Goal: Navigation & Orientation: Find specific page/section

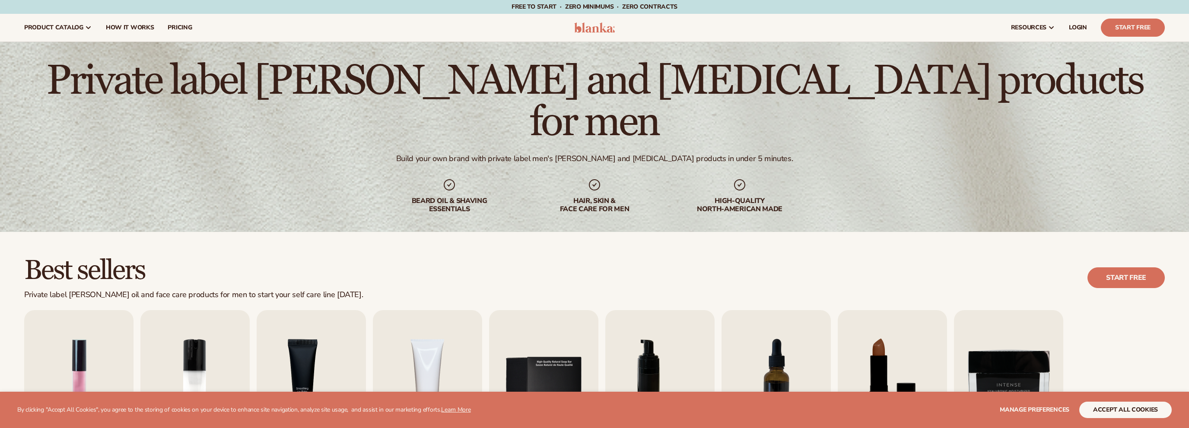
scroll to position [137, 0]
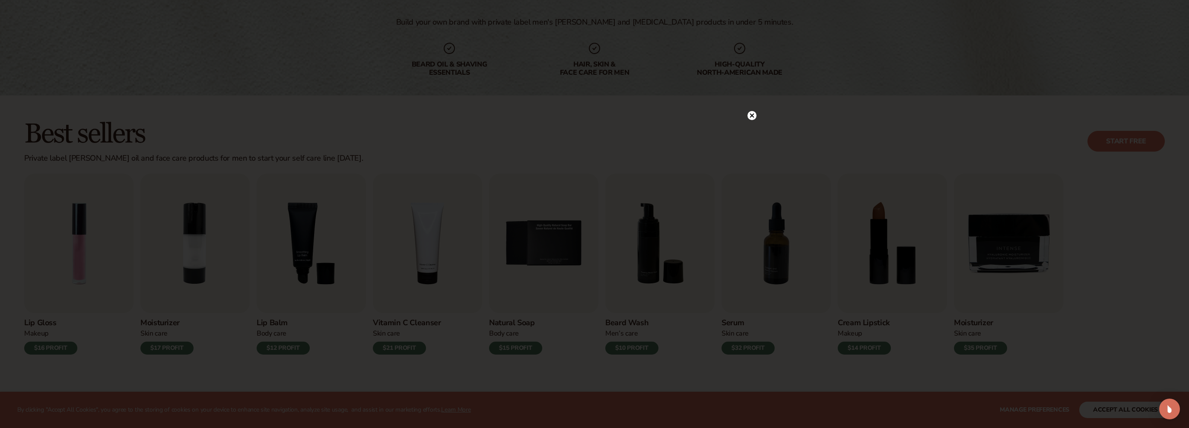
click at [753, 118] on circle at bounding box center [752, 115] width 9 height 9
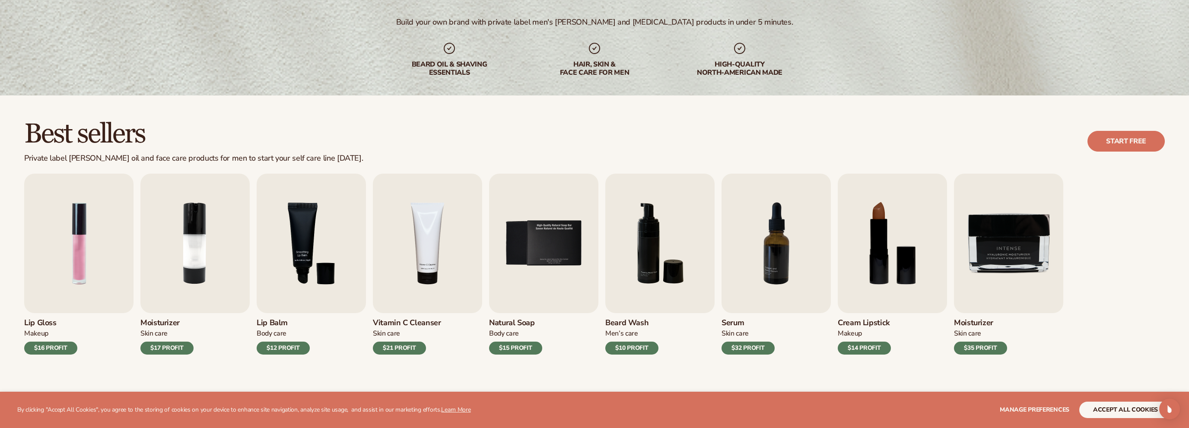
click at [447, 61] on div "beard oil & shaving essentials" at bounding box center [449, 69] width 111 height 16
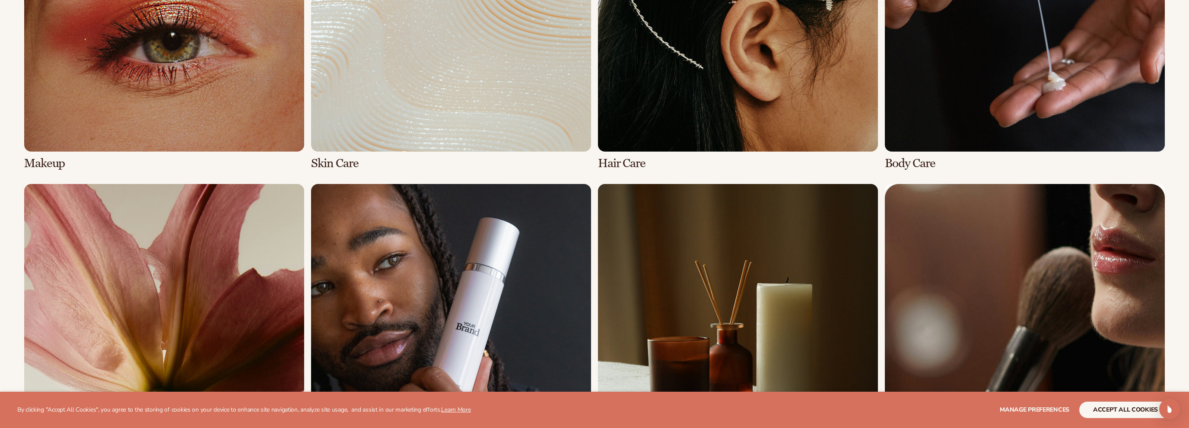
scroll to position [913, 0]
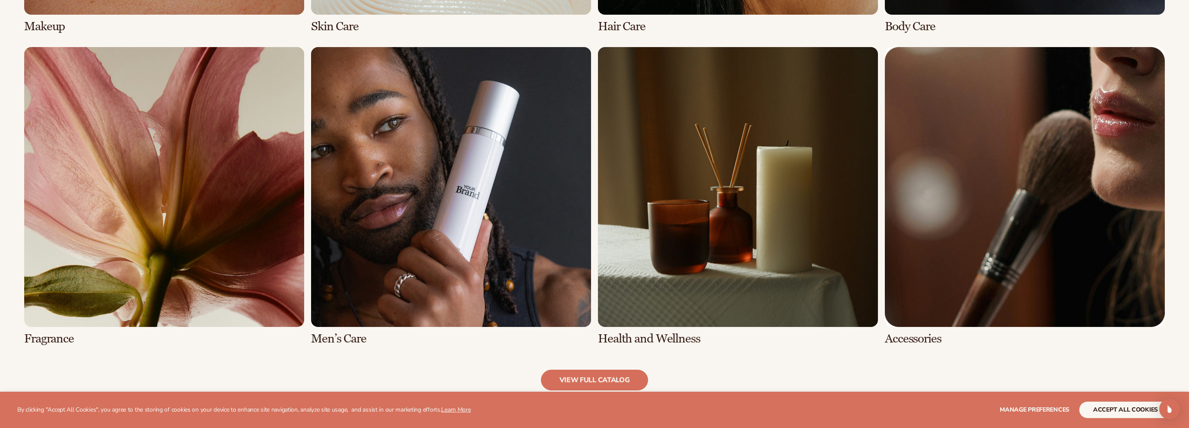
click at [459, 177] on link "6 / 8" at bounding box center [451, 196] width 280 height 299
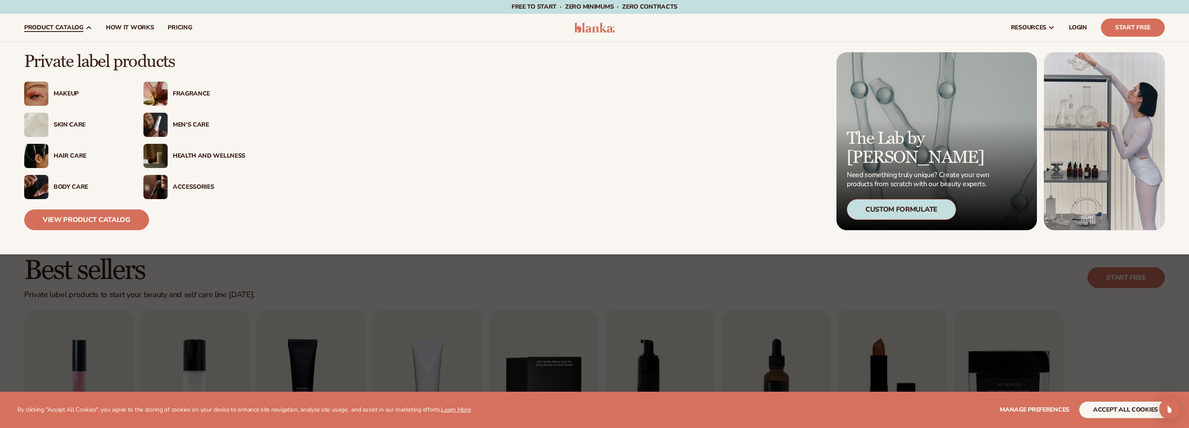
click at [183, 125] on div "Men’s Care" at bounding box center [209, 124] width 73 height 7
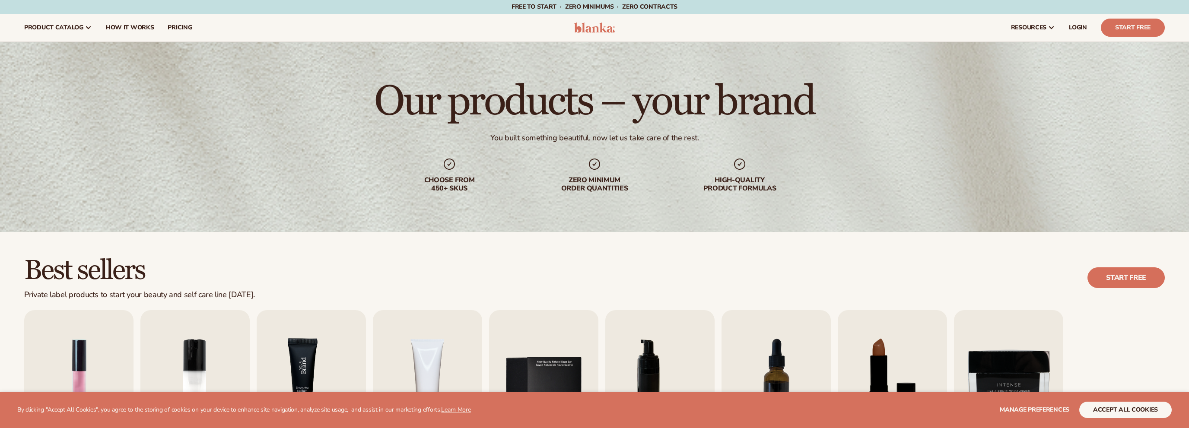
scroll to position [228, 0]
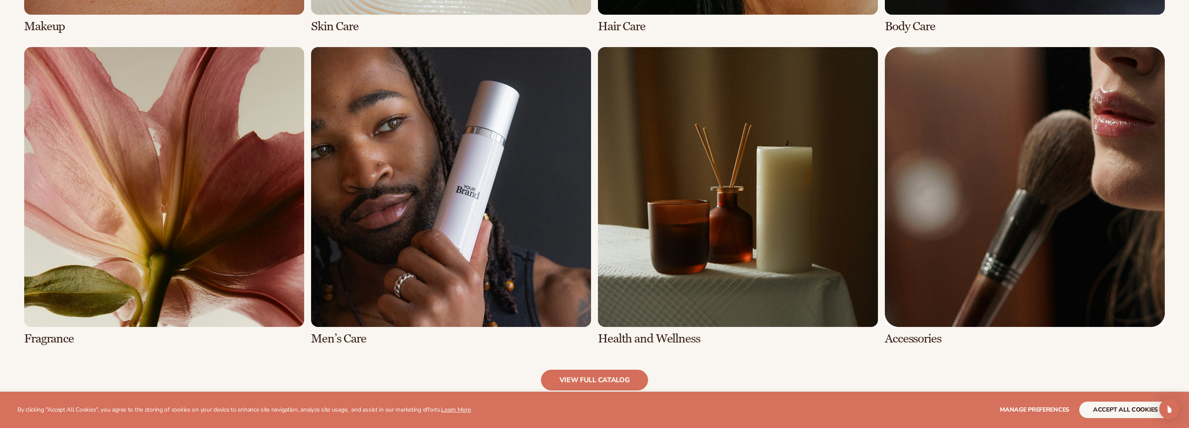
scroll to position [913, 0]
